Goal: Check status: Check status

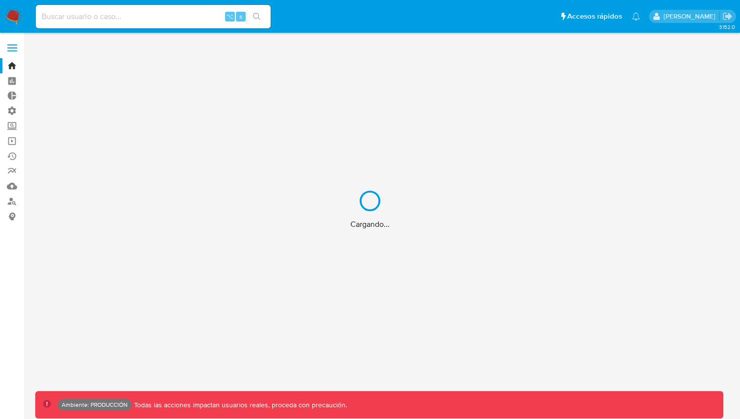
click at [173, 23] on div "Cargando..." at bounding box center [370, 209] width 740 height 419
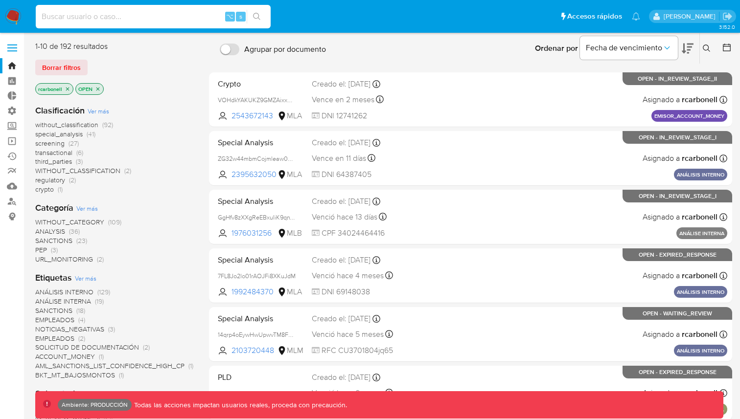
click at [159, 16] on input at bounding box center [153, 16] width 235 height 13
paste input "238738512"
type input "238738512"
click at [261, 12] on button "search-icon" at bounding box center [257, 17] width 20 height 14
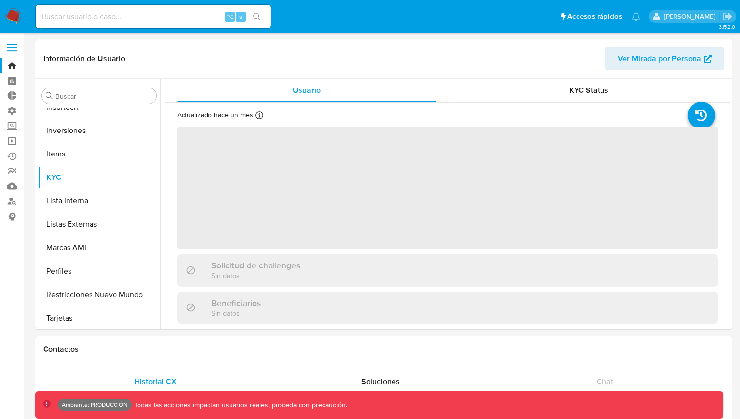
scroll to position [437, 0]
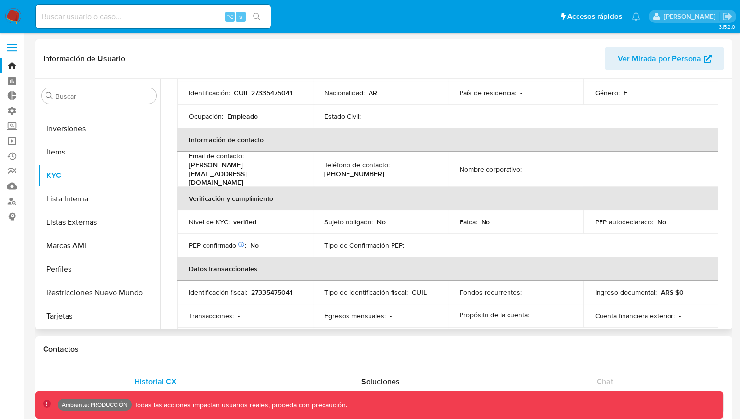
select select "10"
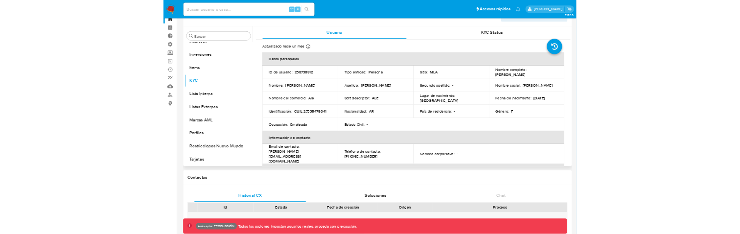
scroll to position [0, 0]
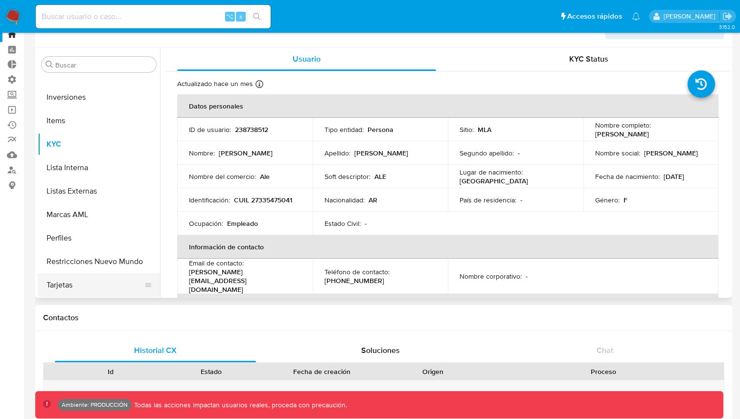
click at [76, 276] on button "Tarjetas" at bounding box center [95, 285] width 115 height 23
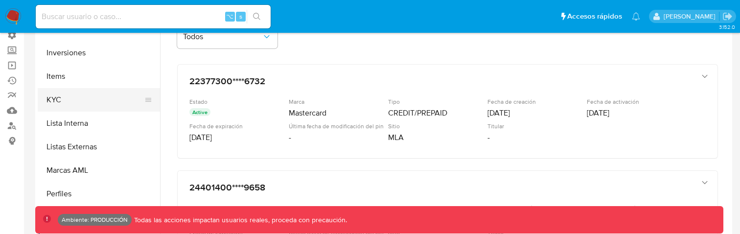
scroll to position [77, 0]
click at [87, 95] on button "KYC" at bounding box center [95, 98] width 115 height 23
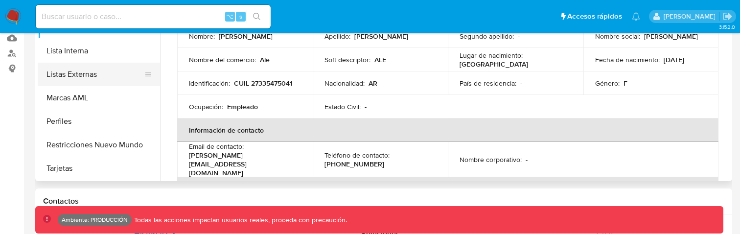
scroll to position [149, 0]
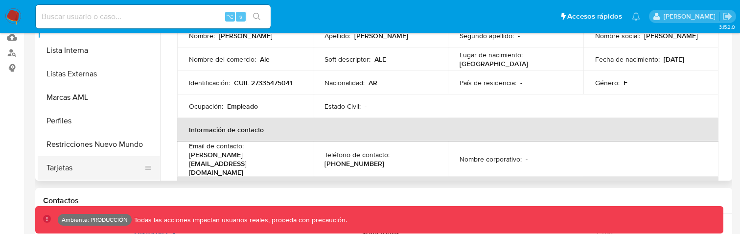
click at [93, 167] on button "Tarjetas" at bounding box center [95, 167] width 115 height 23
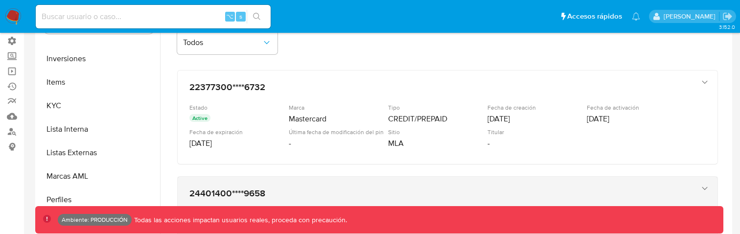
scroll to position [50, 0]
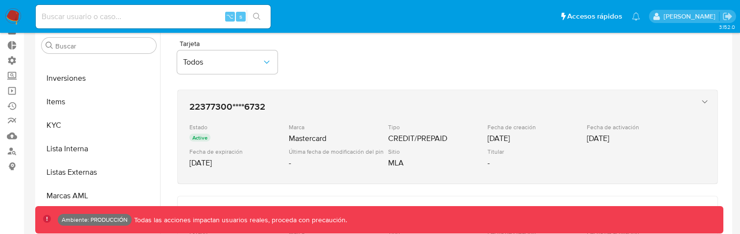
click at [446, 149] on div "Sitio" at bounding box center [436, 151] width 97 height 7
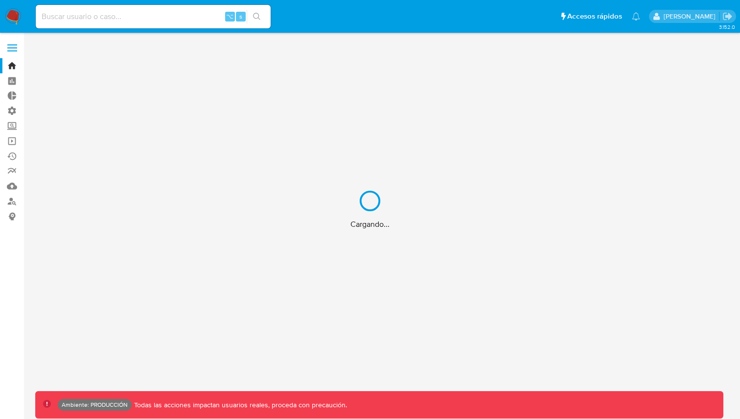
click at [168, 18] on div "Cargando..." at bounding box center [370, 209] width 740 height 419
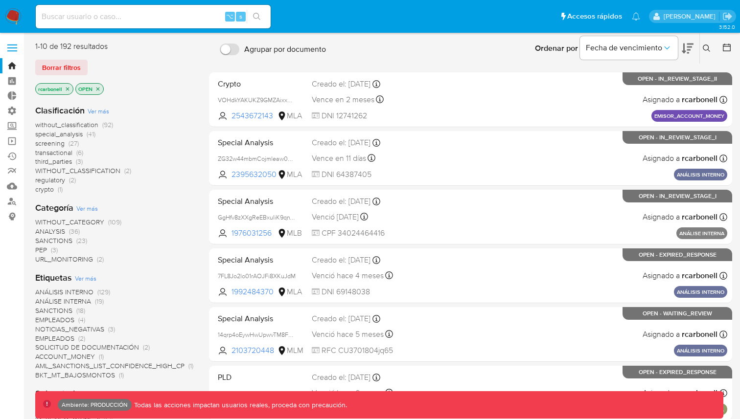
click at [128, 20] on input at bounding box center [153, 16] width 235 height 13
paste input "40202651"
type input "40202651"
click at [256, 18] on icon "search-icon" at bounding box center [256, 16] width 7 height 7
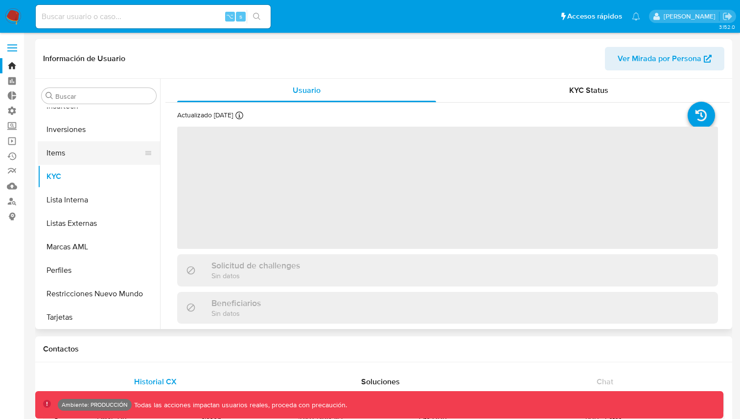
scroll to position [437, 0]
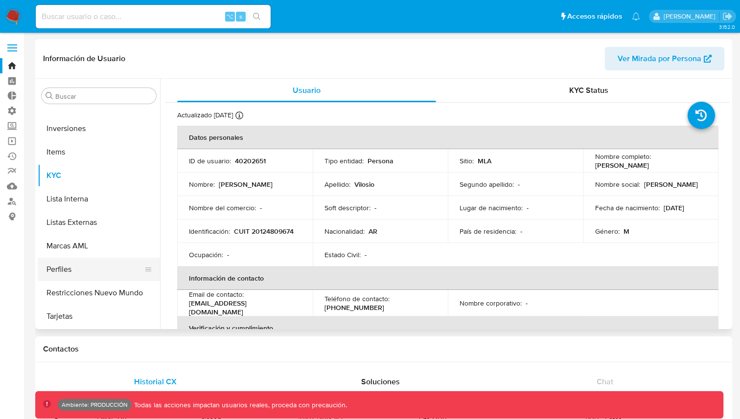
click at [104, 278] on button "Perfiles" at bounding box center [95, 269] width 115 height 23
select select "10"
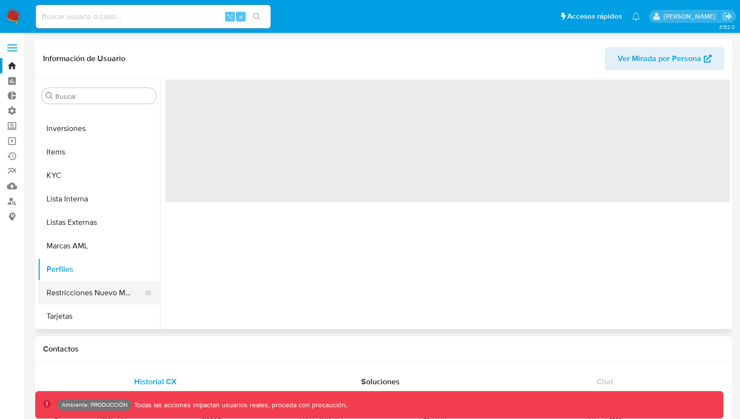
click at [98, 293] on button "Restricciones Nuevo Mundo" at bounding box center [95, 292] width 115 height 23
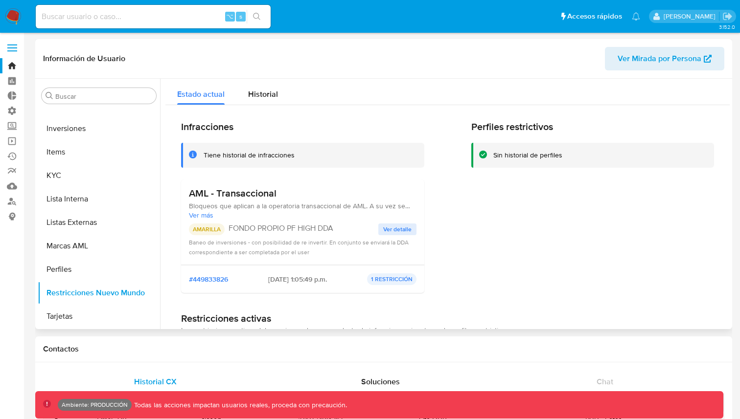
click at [393, 226] on span "Ver detalle" at bounding box center [397, 230] width 28 height 10
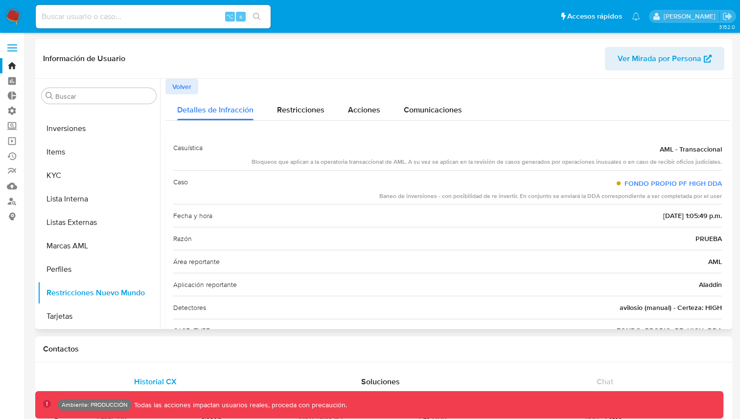
click at [192, 84] on button "Volver" at bounding box center [181, 87] width 33 height 16
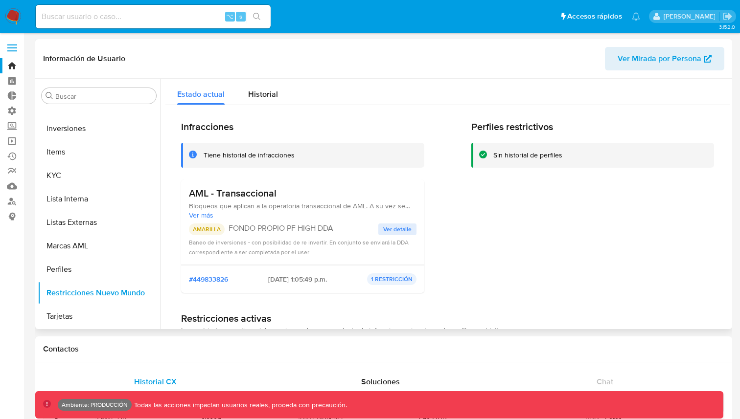
click at [171, 16] on input at bounding box center [153, 16] width 235 height 13
click at [76, 174] on button "KYC" at bounding box center [95, 175] width 115 height 23
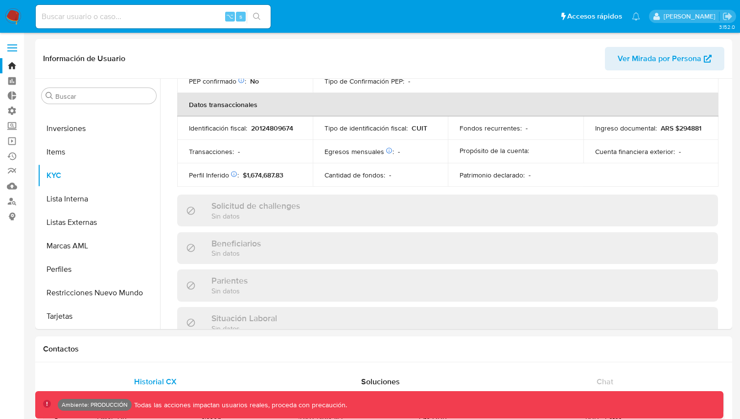
scroll to position [307, 0]
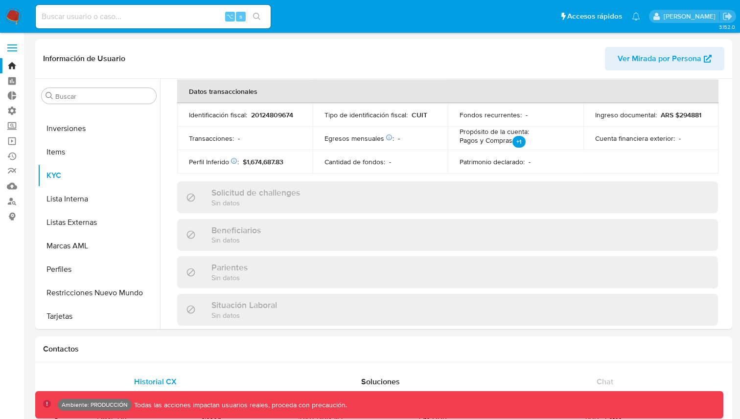
click at [253, 187] on h3 "Solicitud de challenges" at bounding box center [255, 192] width 89 height 11
click at [196, 17] on input at bounding box center [153, 16] width 235 height 13
paste input "2579276356"
type input "2579276356"
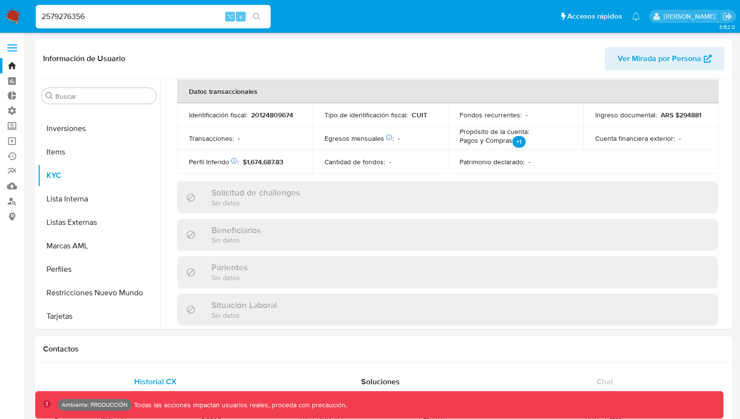
click at [264, 13] on button "search-icon" at bounding box center [257, 17] width 20 height 14
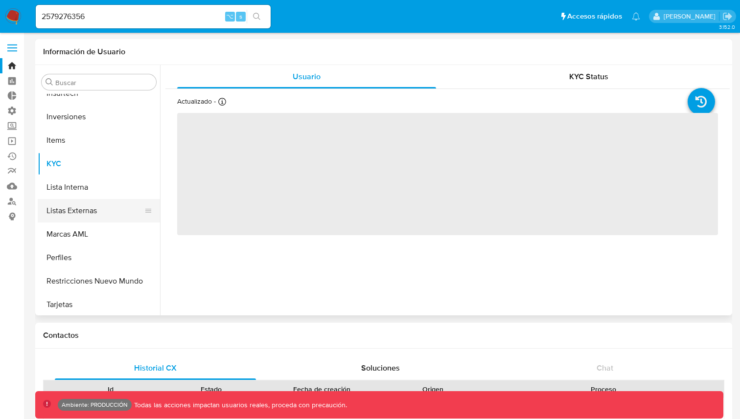
scroll to position [437, 0]
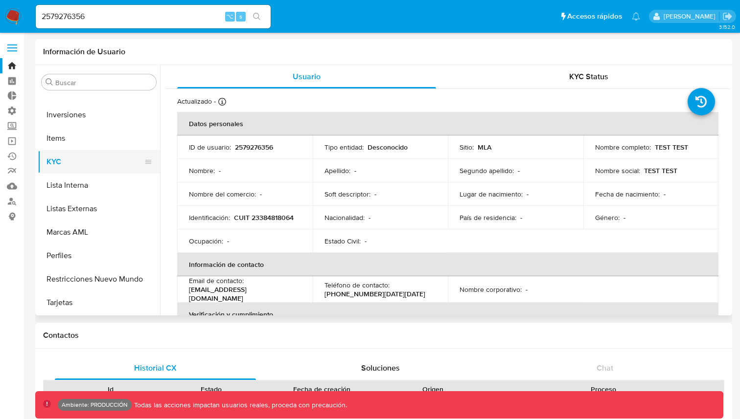
select select "10"
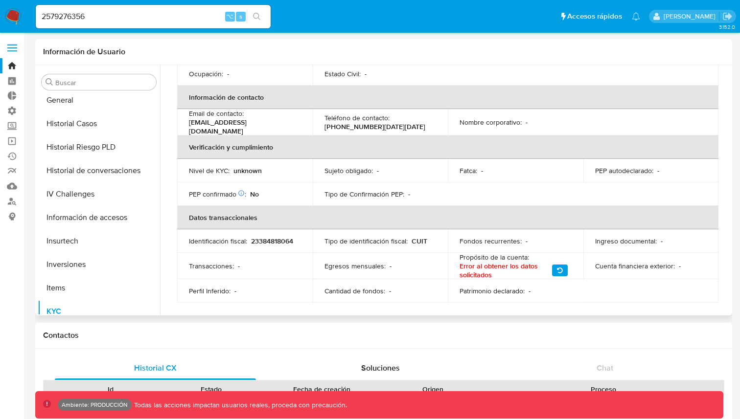
scroll to position [276, 0]
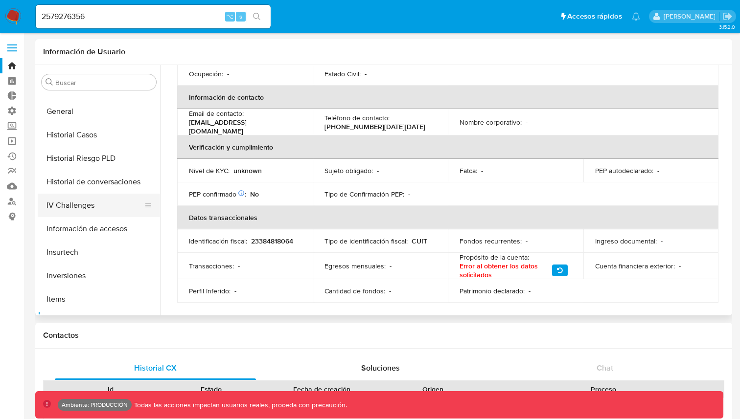
click at [95, 204] on button "IV Challenges" at bounding box center [95, 205] width 115 height 23
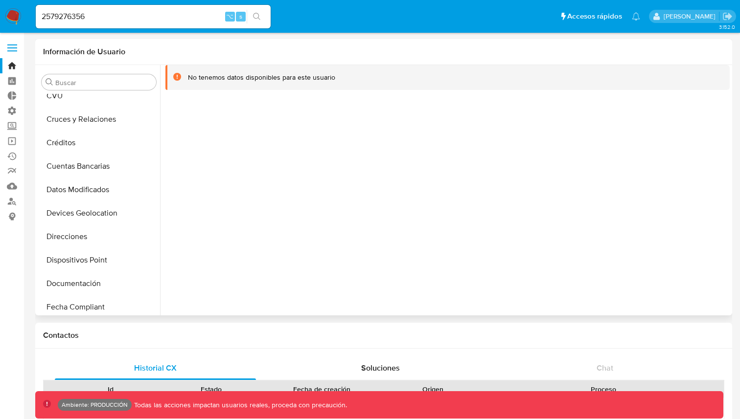
scroll to position [0, 0]
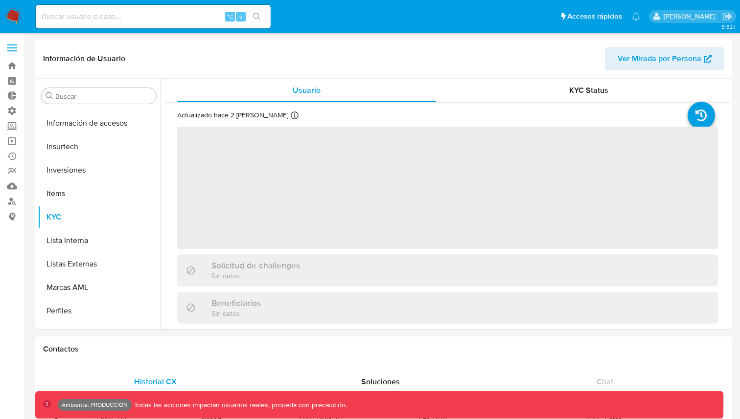
scroll to position [437, 0]
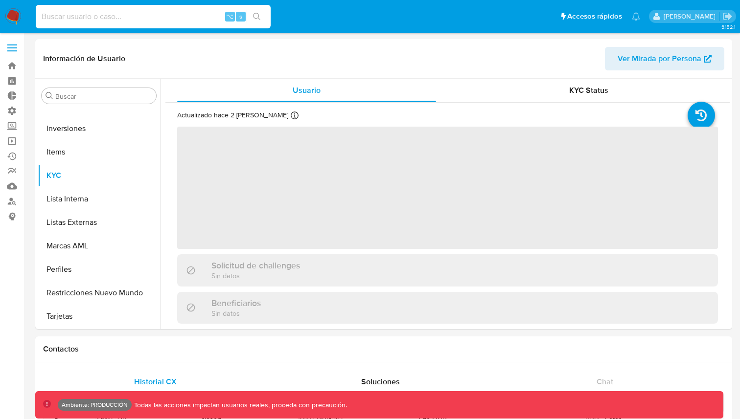
click at [184, 18] on input at bounding box center [153, 16] width 235 height 13
paste input "686582298"
type input "686582298"
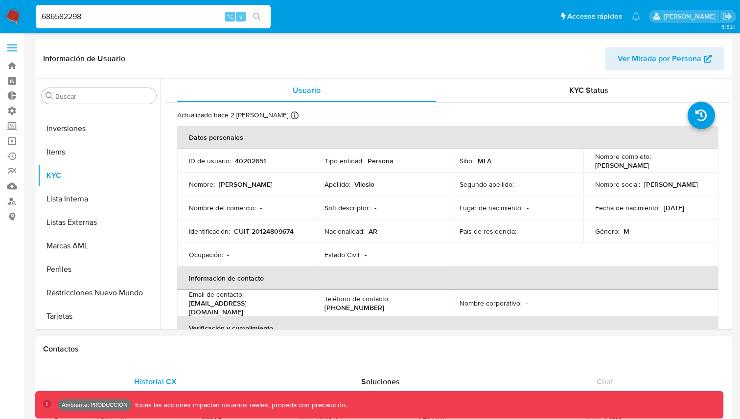
select select "10"
type input "686582298"
click at [256, 16] on icon "search-icon" at bounding box center [257, 17] width 8 height 8
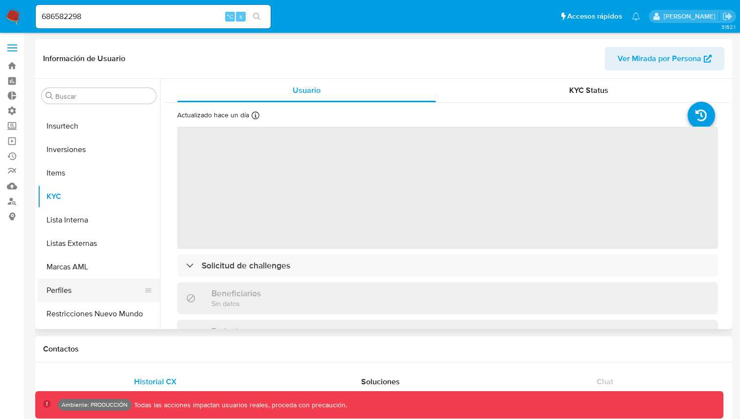
scroll to position [437, 0]
click at [66, 295] on button "Restricciones Nuevo Mundo" at bounding box center [95, 292] width 115 height 23
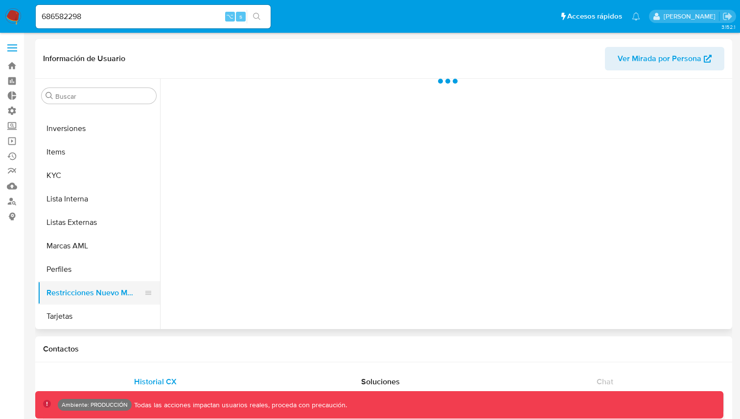
select select "10"
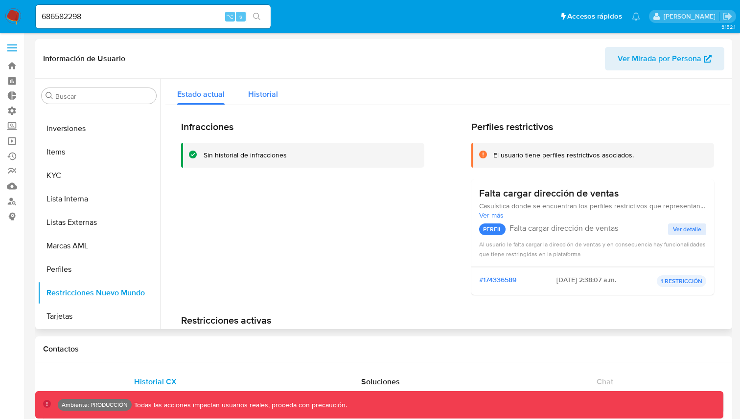
click at [266, 90] on span "Historial" at bounding box center [263, 94] width 30 height 11
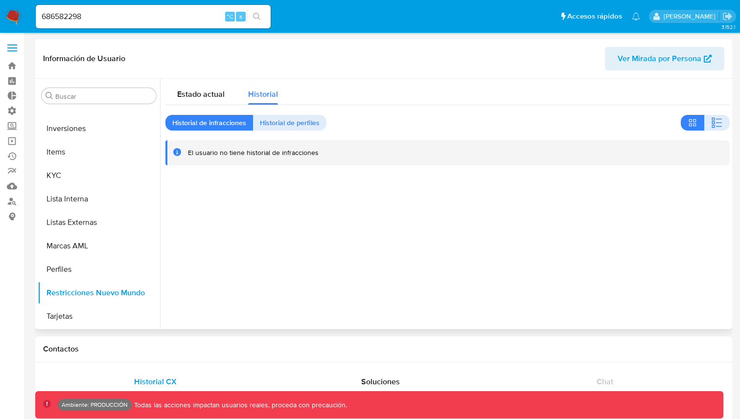
drag, startPoint x: 305, startPoint y: 119, endPoint x: 326, endPoint y: 166, distance: 51.9
click at [326, 166] on div at bounding box center [445, 204] width 570 height 251
click at [297, 121] on span "Historial de perfiles" at bounding box center [290, 123] width 60 height 14
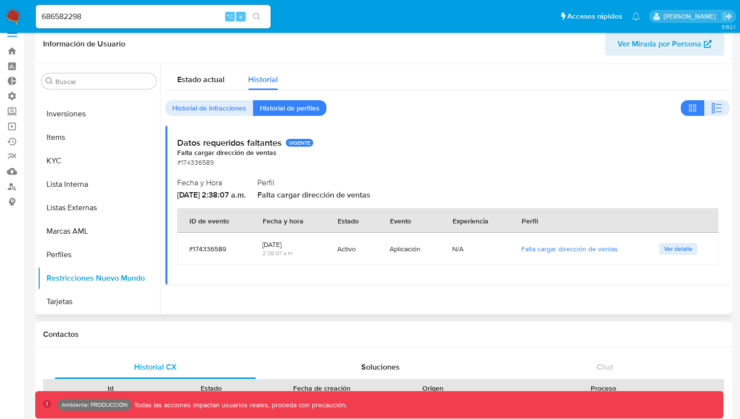
scroll to position [6, 0]
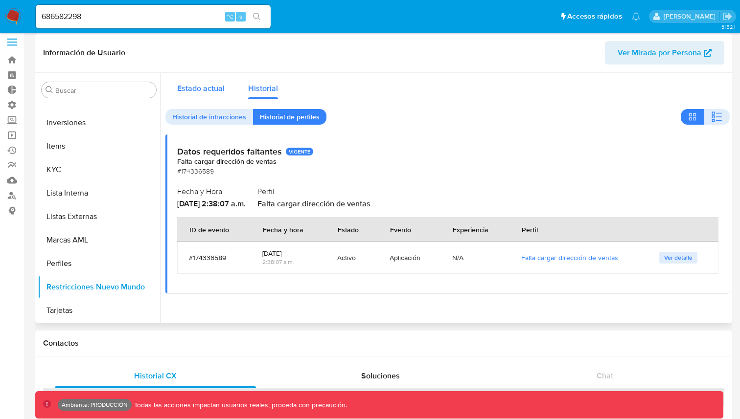
click at [208, 91] on span "Estado actual" at bounding box center [200, 88] width 47 height 11
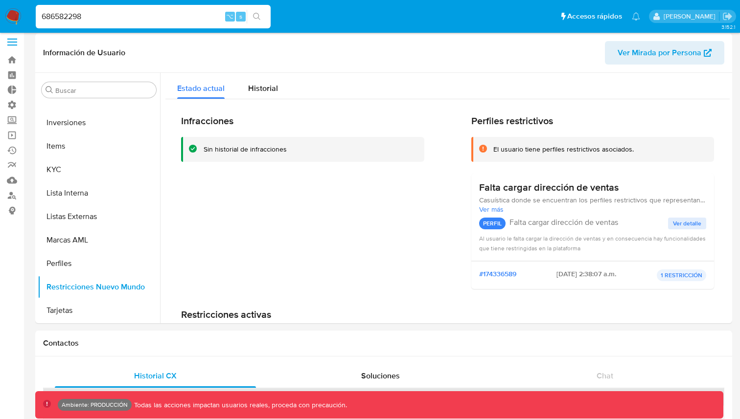
click at [170, 18] on input "686582298" at bounding box center [153, 16] width 235 height 13
paste input "21823480"
type input "621823480"
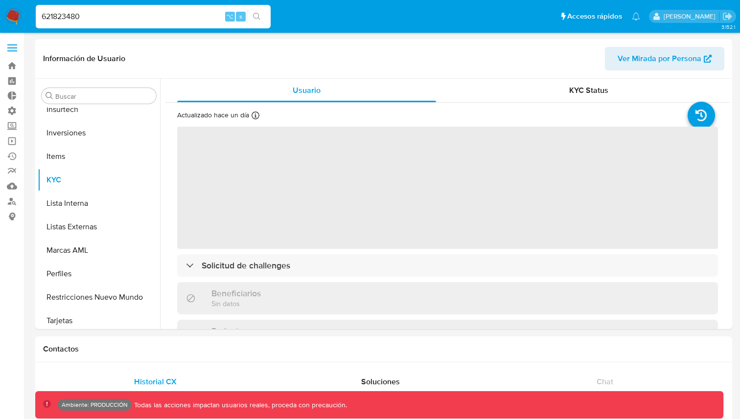
scroll to position [437, 0]
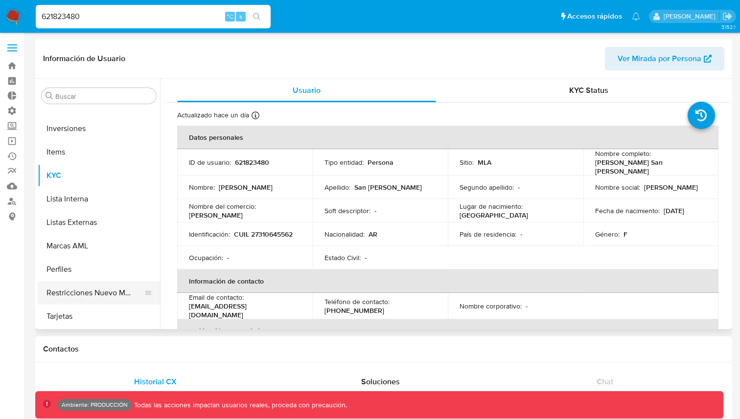
click at [65, 286] on button "Restricciones Nuevo Mundo" at bounding box center [95, 292] width 115 height 23
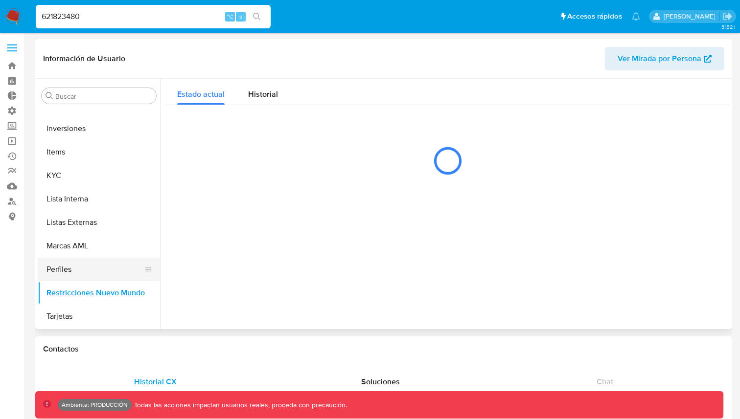
select select "10"
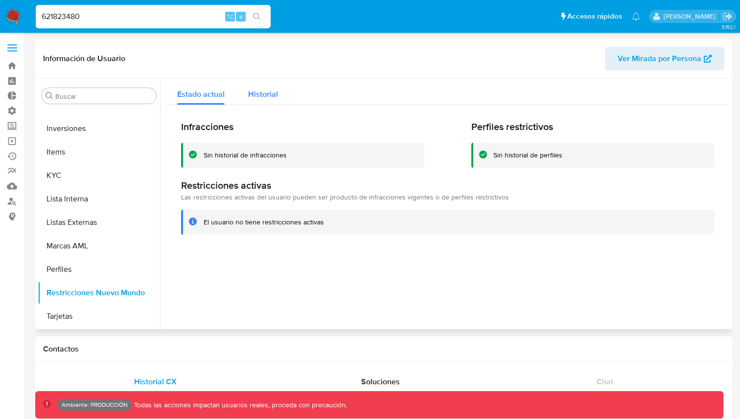
click at [256, 92] on span "Historial" at bounding box center [263, 94] width 30 height 11
